Goal: Task Accomplishment & Management: Use online tool/utility

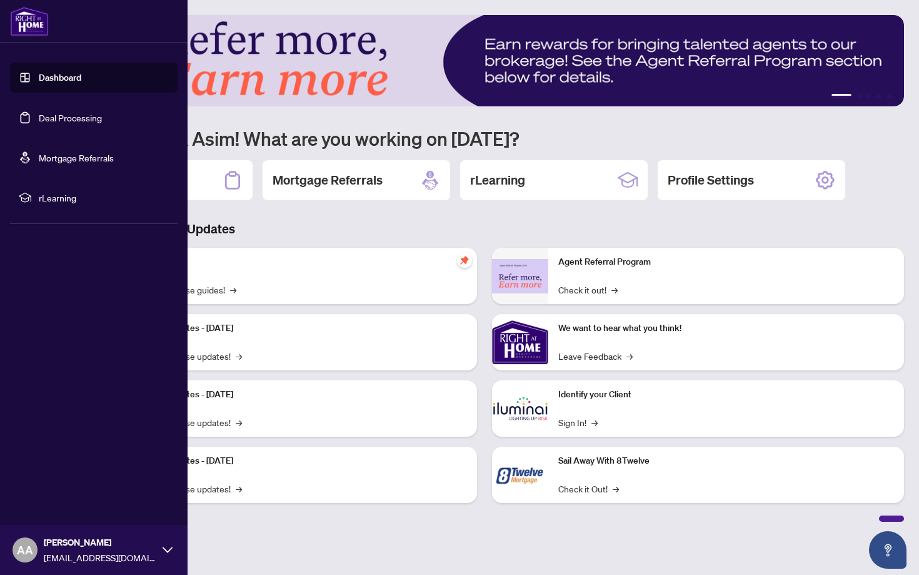
click at [39, 120] on link "Deal Processing" at bounding box center [70, 117] width 63 height 11
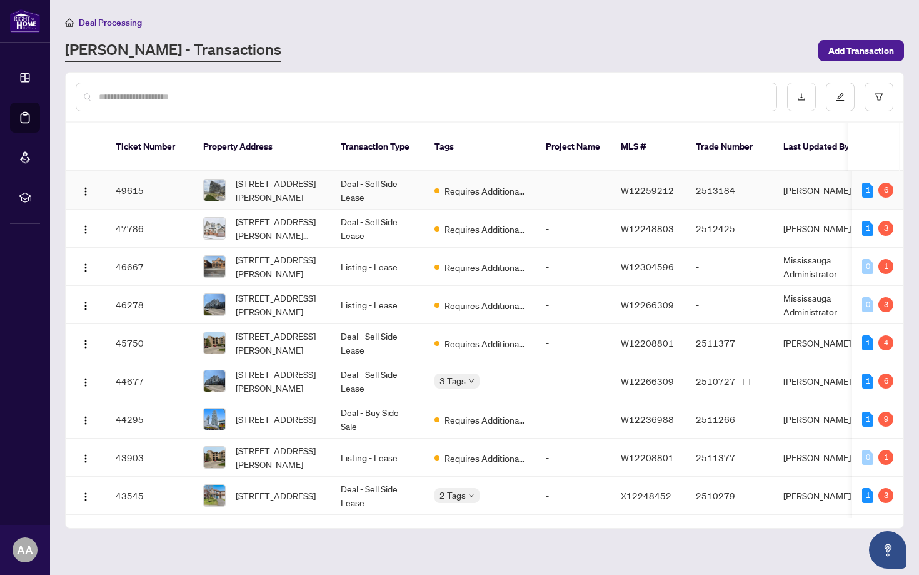
click at [323, 177] on td "[STREET_ADDRESS][PERSON_NAME]" at bounding box center [262, 190] width 138 height 38
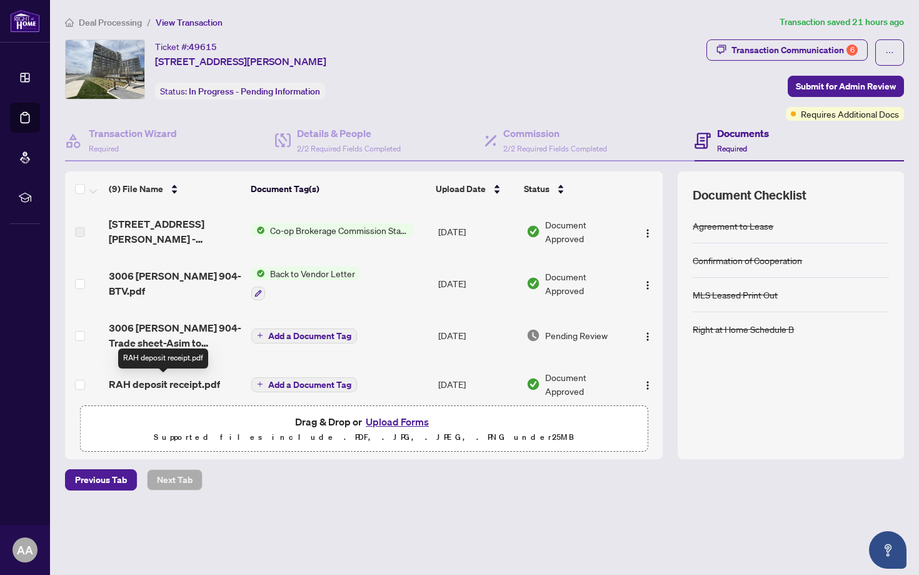
click at [198, 380] on span "RAH deposit receipt.pdf" at bounding box center [164, 383] width 111 height 15
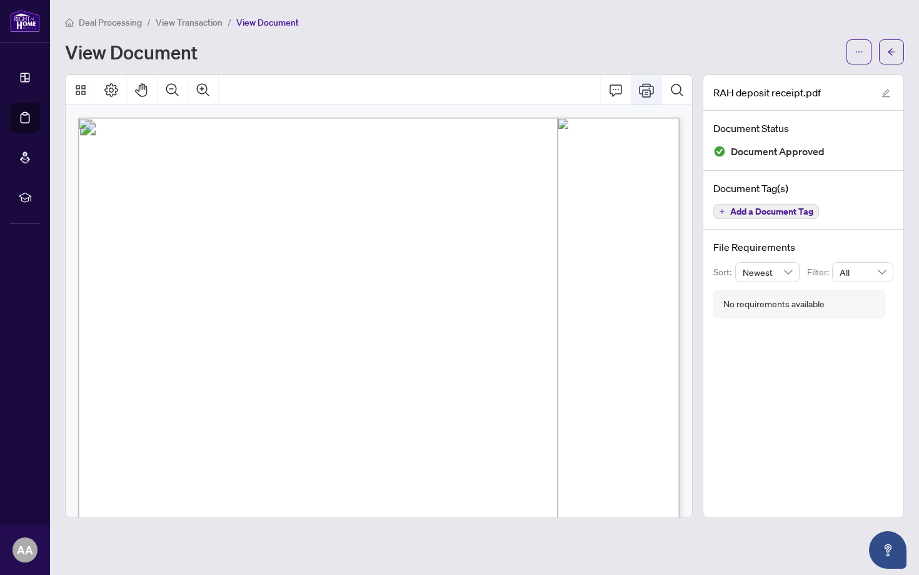
click at [647, 89] on icon "Print" at bounding box center [646, 90] width 15 height 14
